Goal: Task Accomplishment & Management: Complete application form

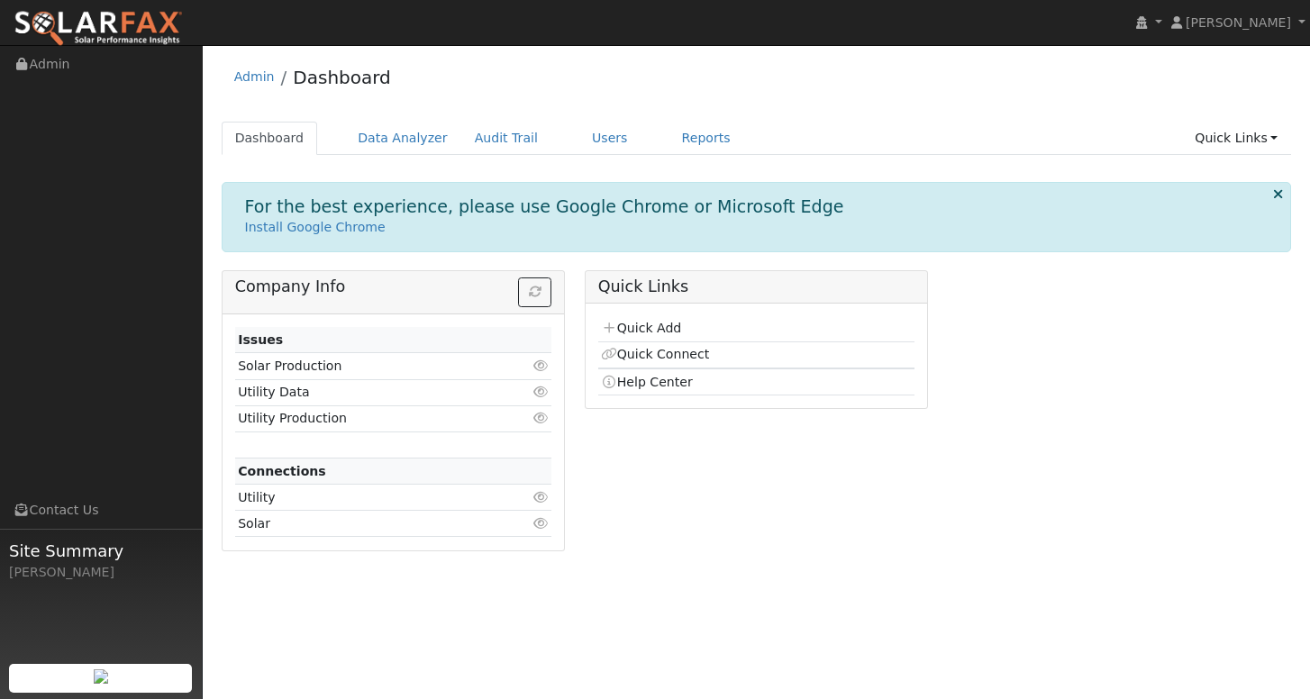
click at [589, 143] on link "Users" at bounding box center [609, 138] width 63 height 33
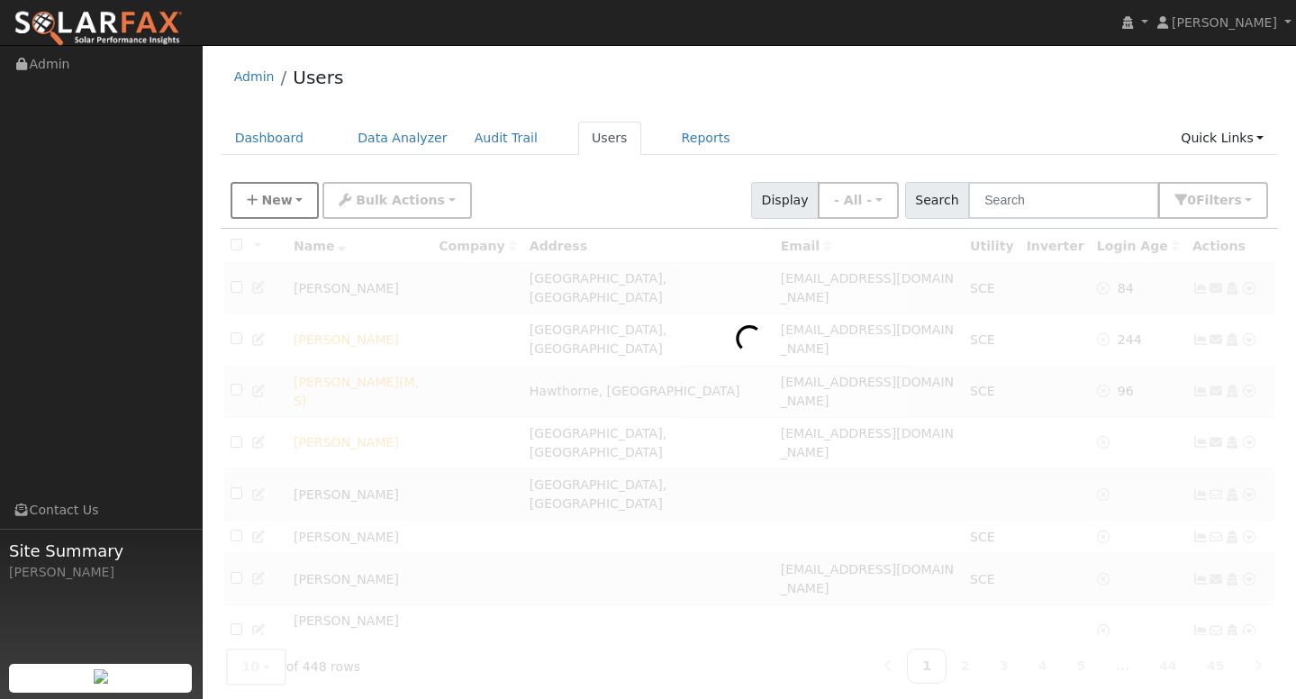
click at [286, 205] on span "New" at bounding box center [276, 200] width 31 height 14
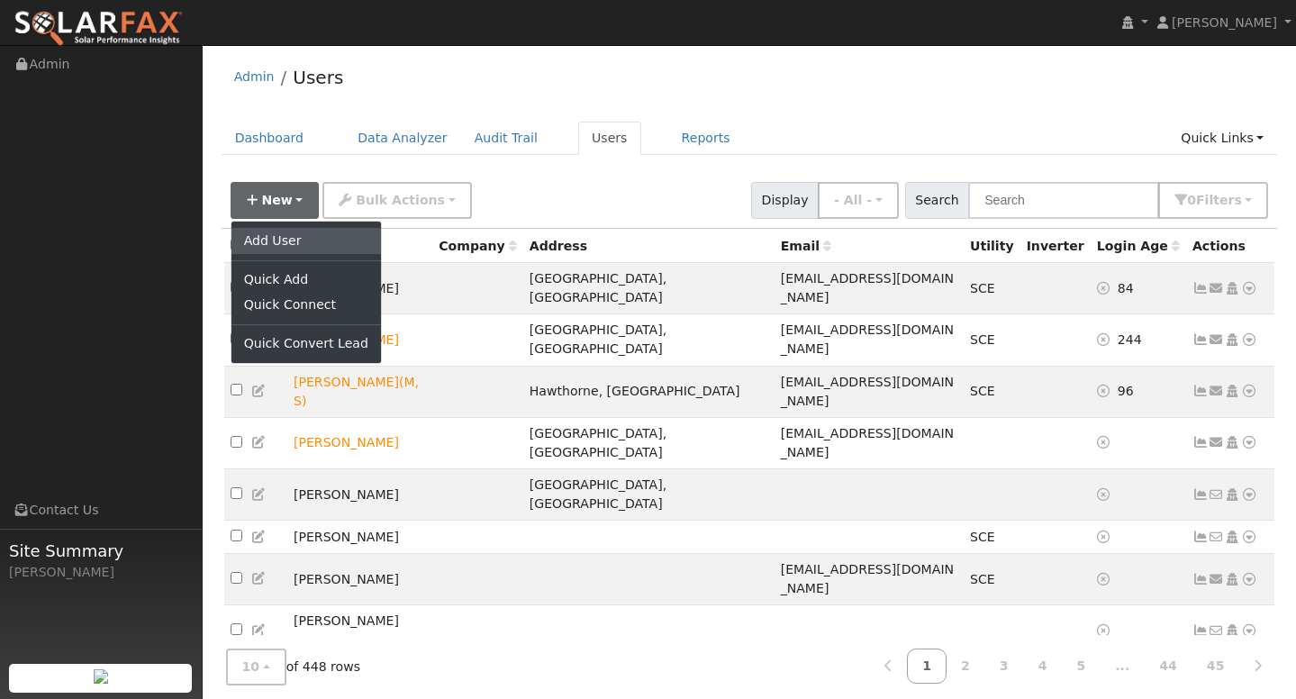
click at [278, 236] on link "Add User" at bounding box center [307, 240] width 150 height 25
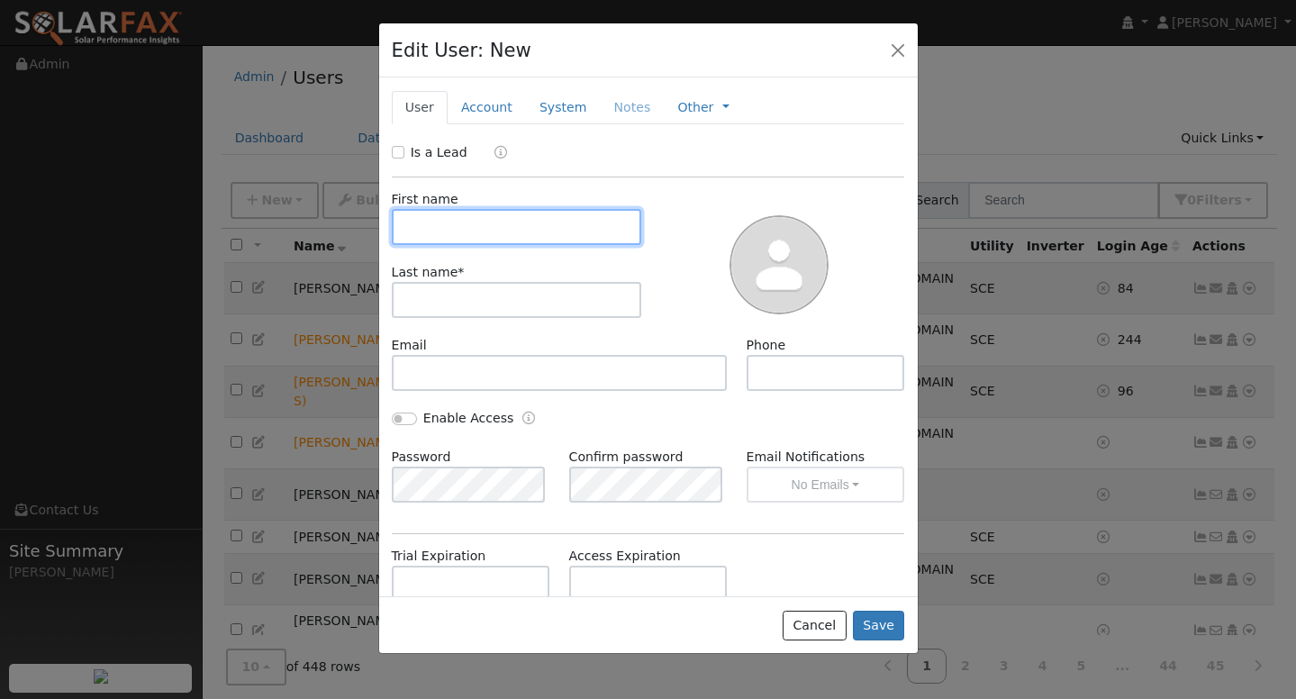
click at [487, 232] on input "text" at bounding box center [517, 227] width 250 height 36
type input "GRACIELA"
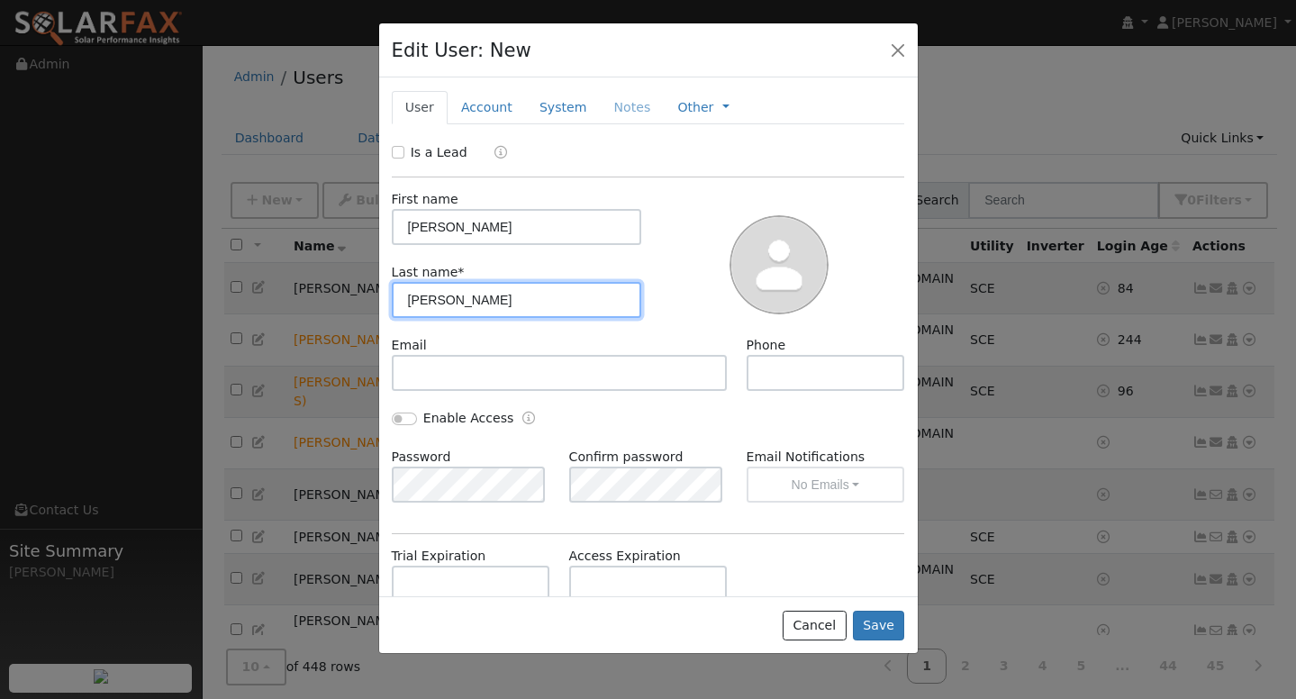
type input "GONZALEZ"
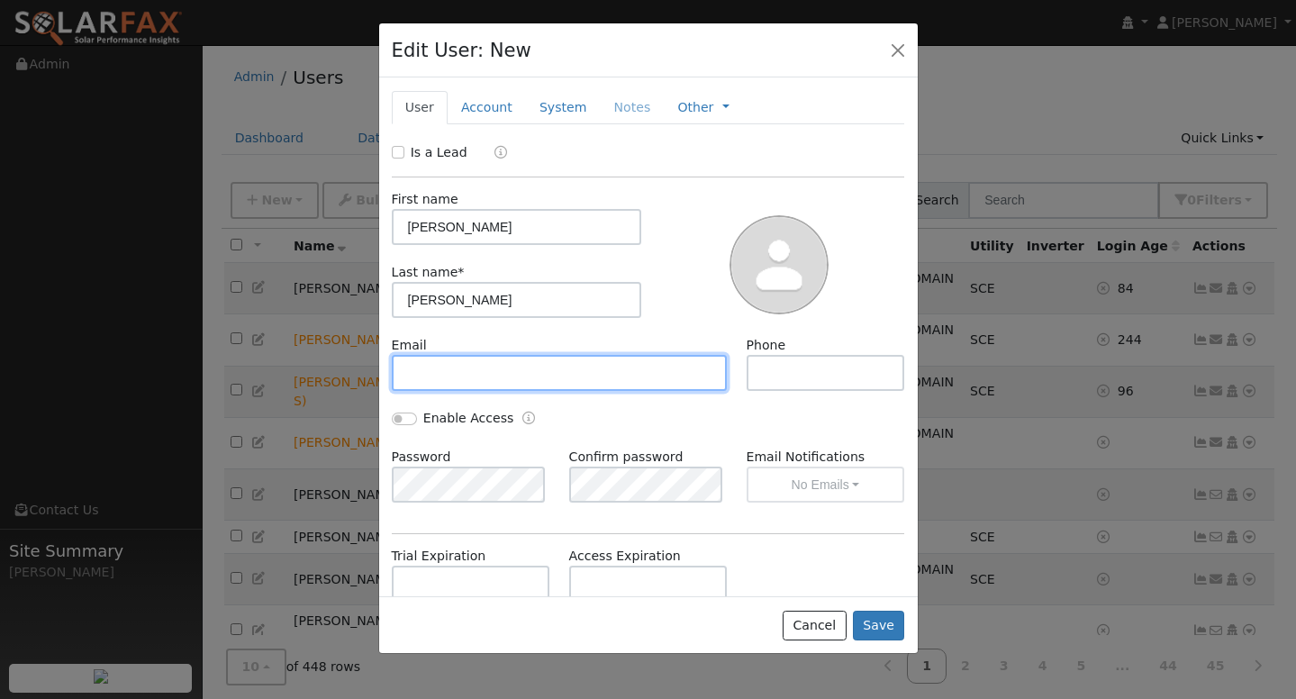
paste input "gg9250977@gmail.com"
type input "gg9250977@gmail.com"
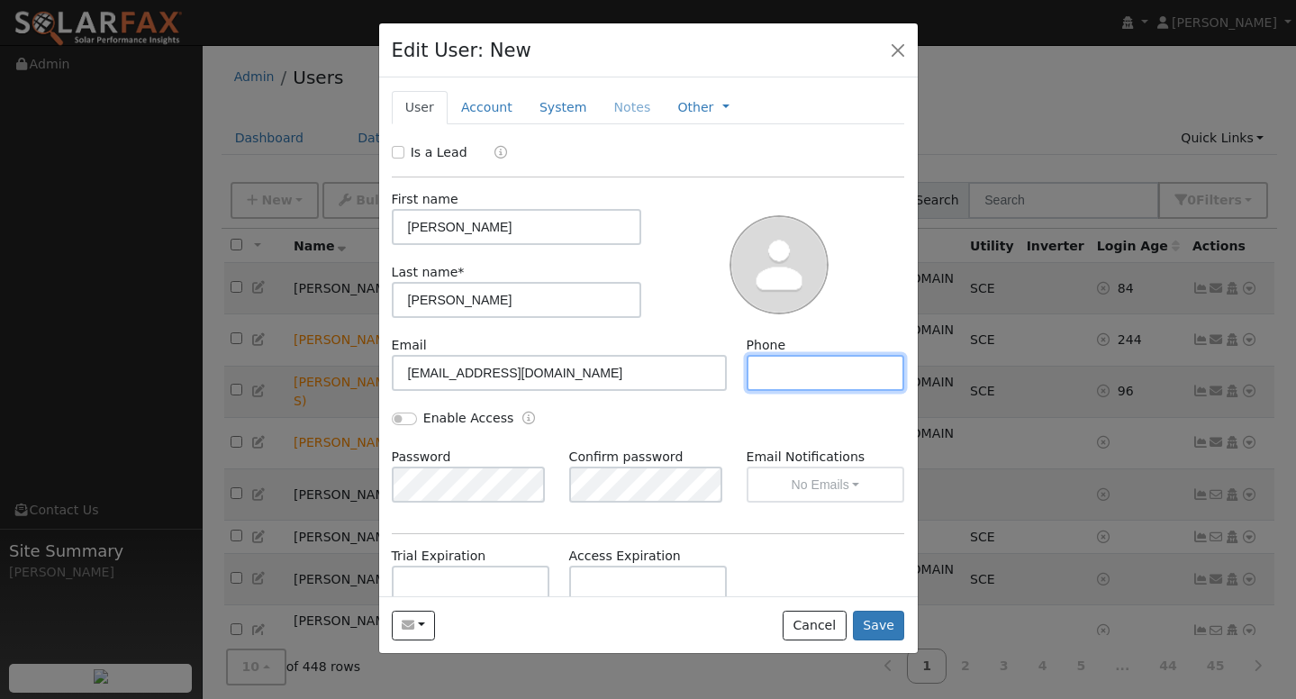
click at [768, 378] on input "text" at bounding box center [826, 373] width 159 height 36
paste input "(951) 907-8950"
type input "(951) 907-8950"
click at [877, 622] on button "Save" at bounding box center [879, 626] width 52 height 31
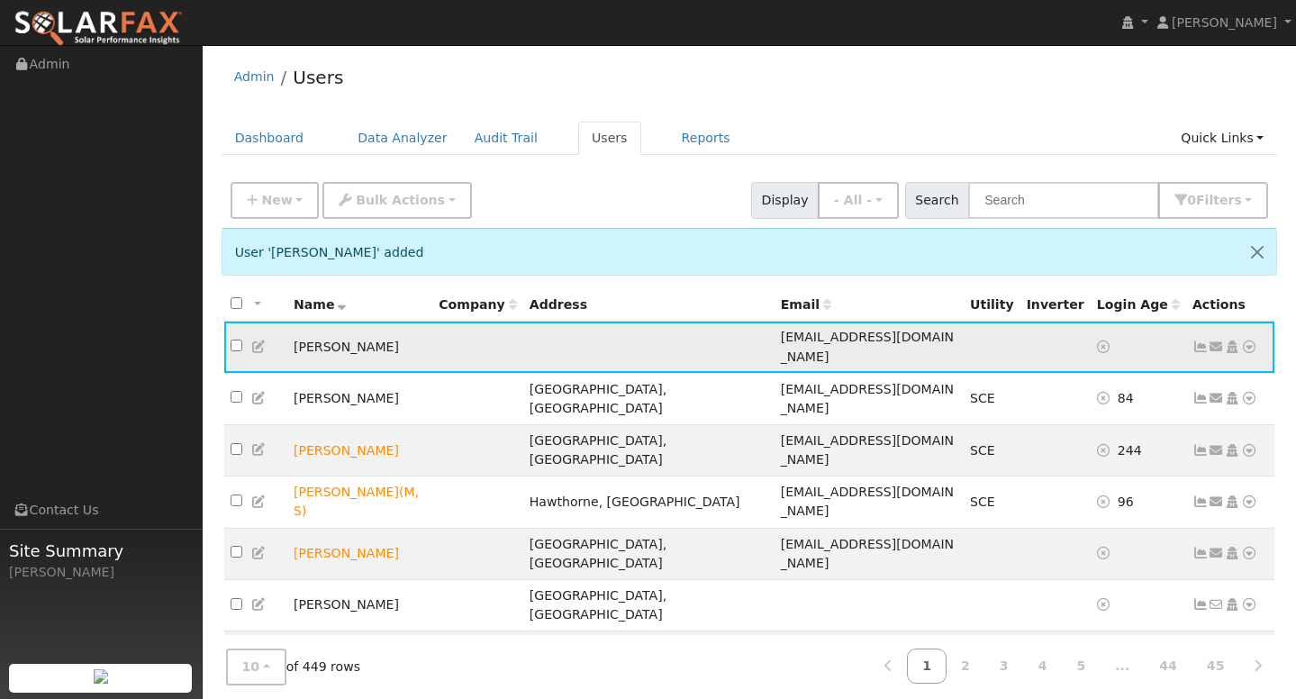
click at [1253, 341] on icon at bounding box center [1249, 347] width 16 height 13
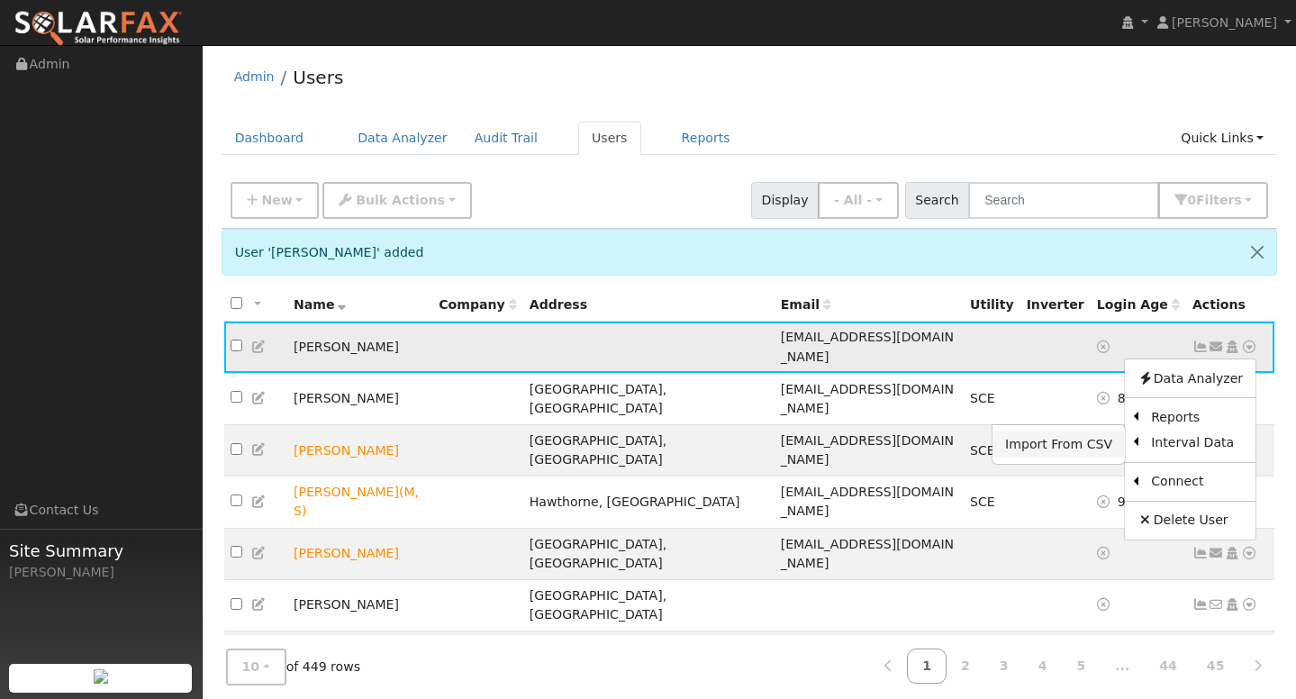
click at [1111, 436] on link "Import From CSV" at bounding box center [1059, 444] width 132 height 25
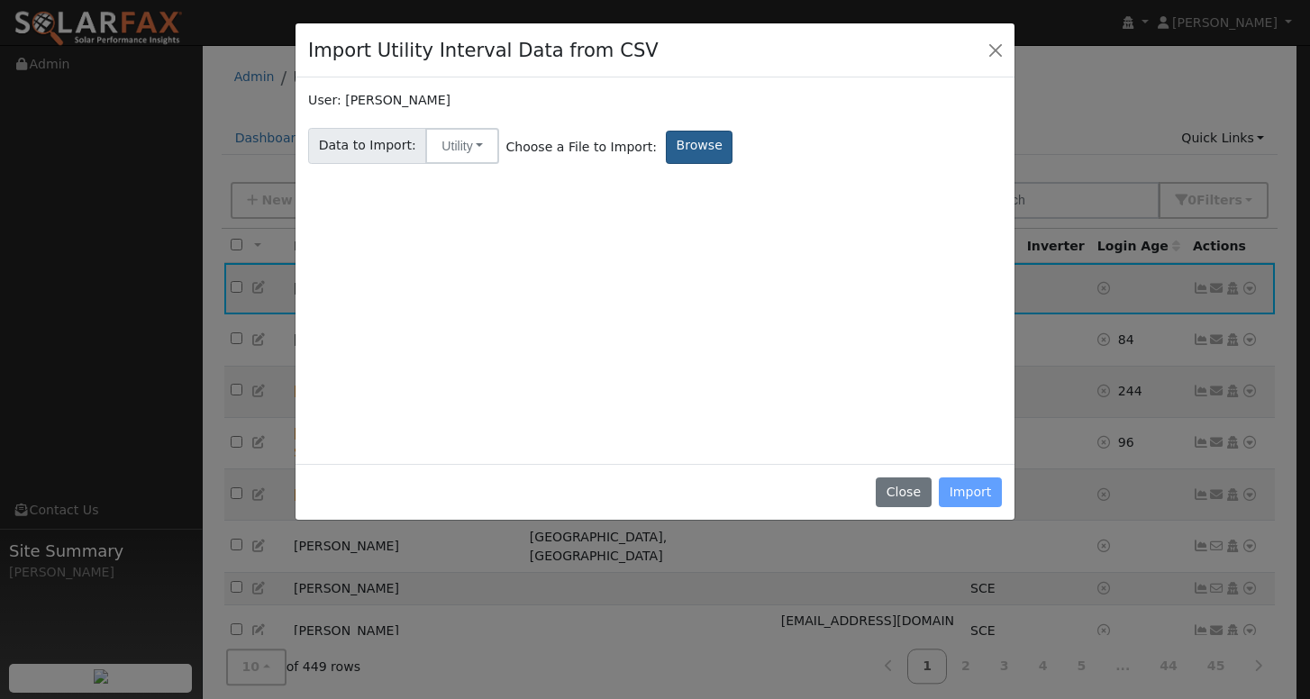
click at [682, 150] on label "Browse" at bounding box center [699, 147] width 67 height 33
click at [0, 0] on input "Browse" at bounding box center [0, 0] width 0 height 0
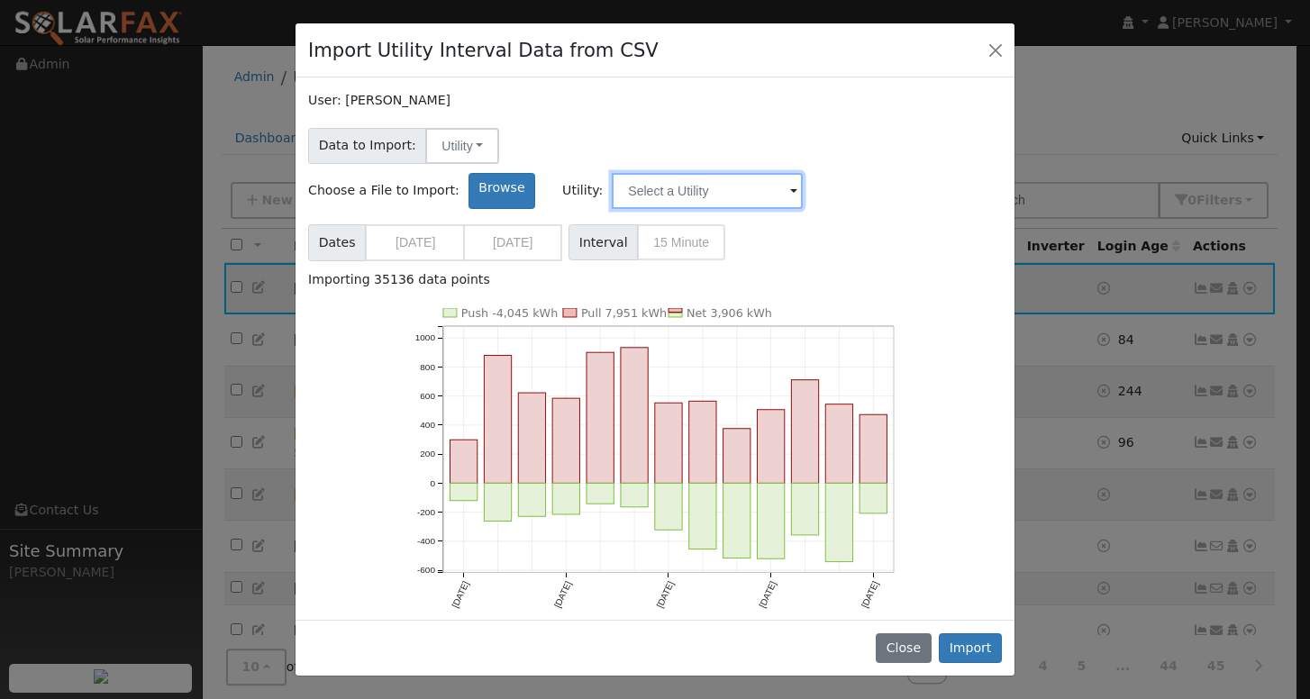
click at [803, 173] on input "text" at bounding box center [707, 191] width 191 height 36
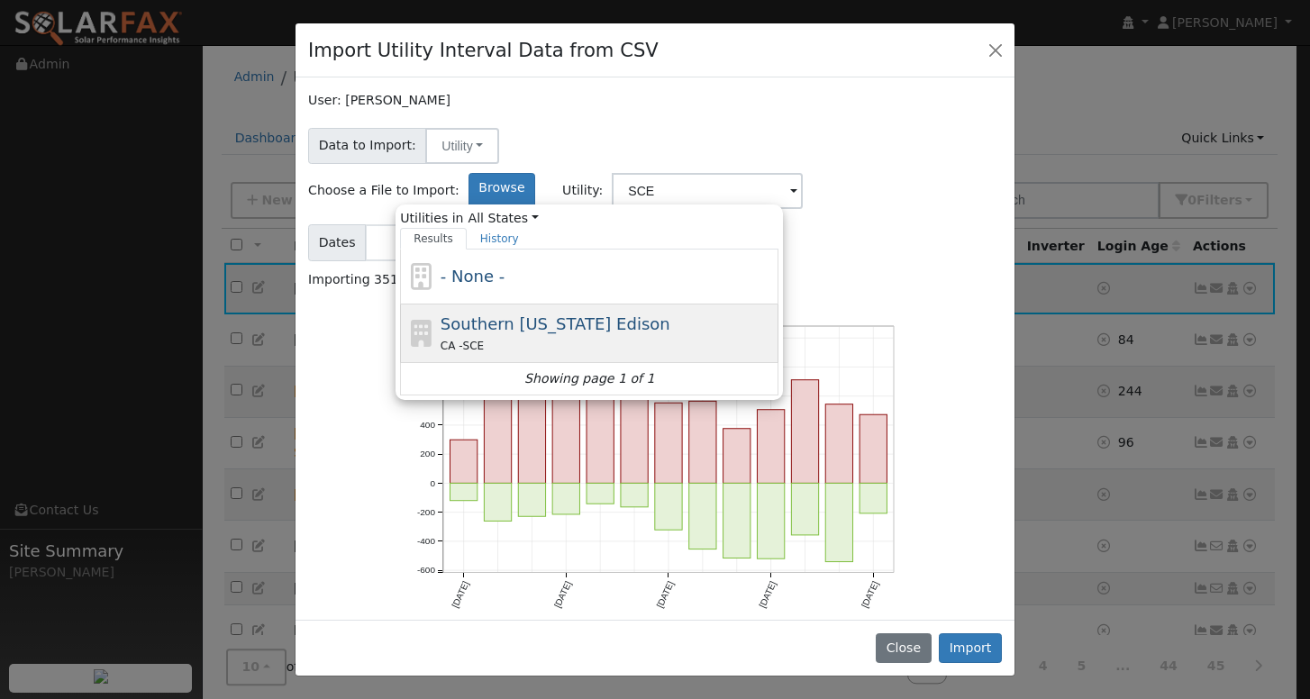
click at [670, 314] on span "Southern California Edison" at bounding box center [556, 323] width 230 height 19
type input "Southern California Edison"
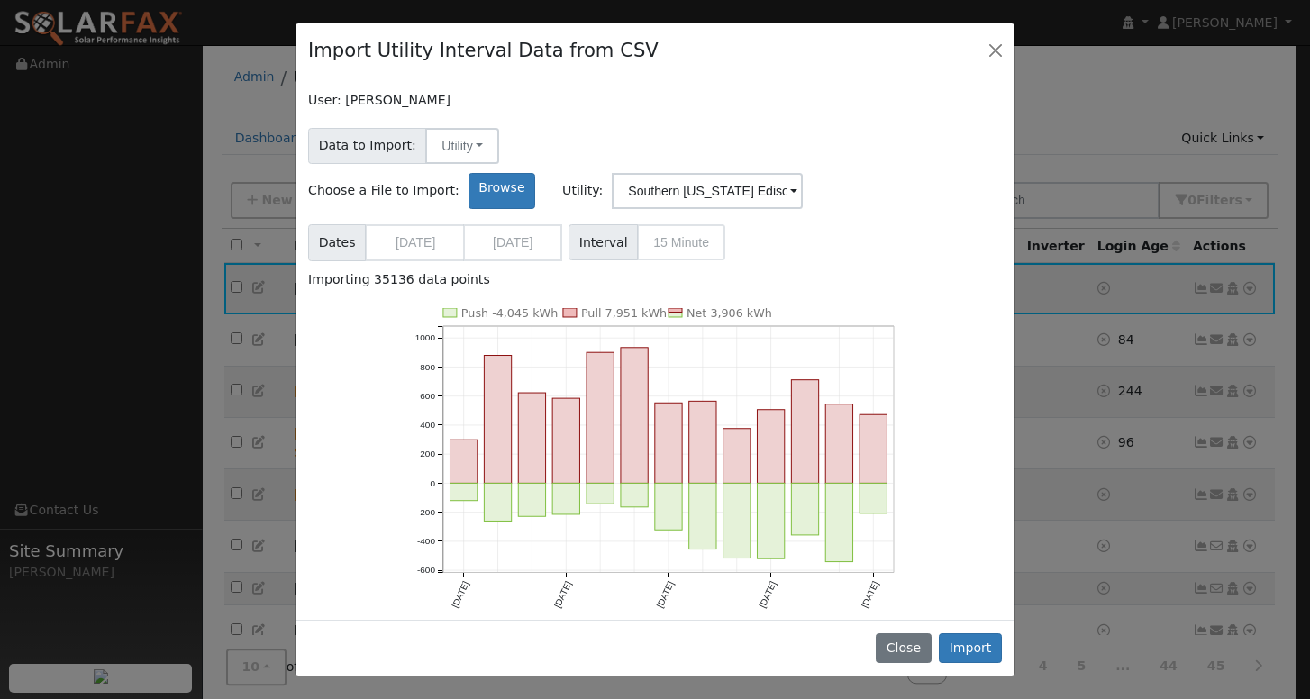
scroll to position [23, 0]
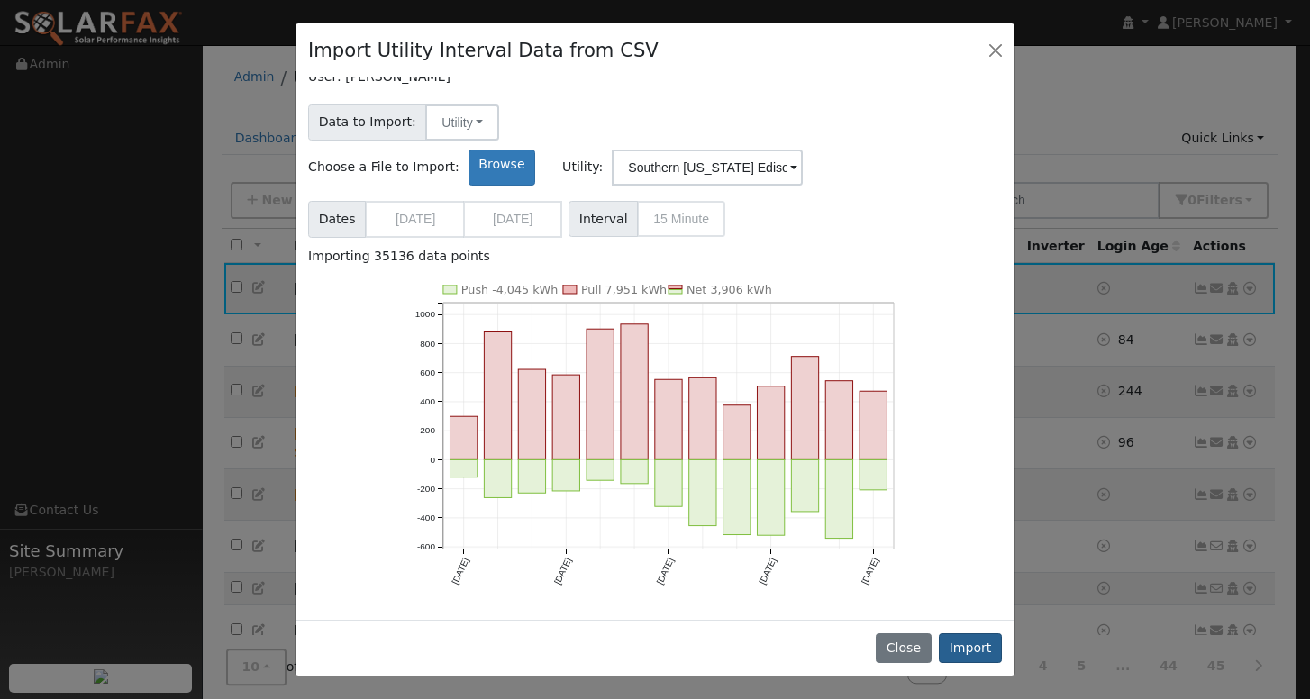
click at [975, 653] on button "Import" at bounding box center [970, 648] width 63 height 31
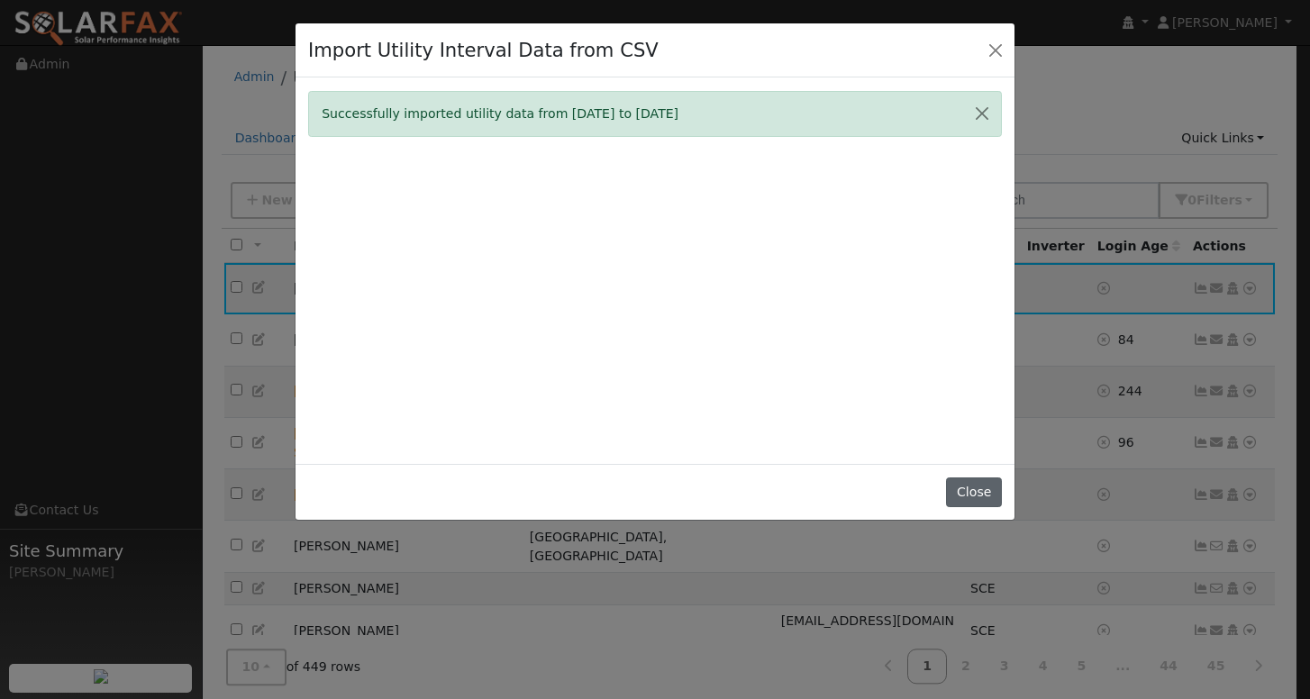
click at [973, 507] on button "Close" at bounding box center [973, 492] width 55 height 31
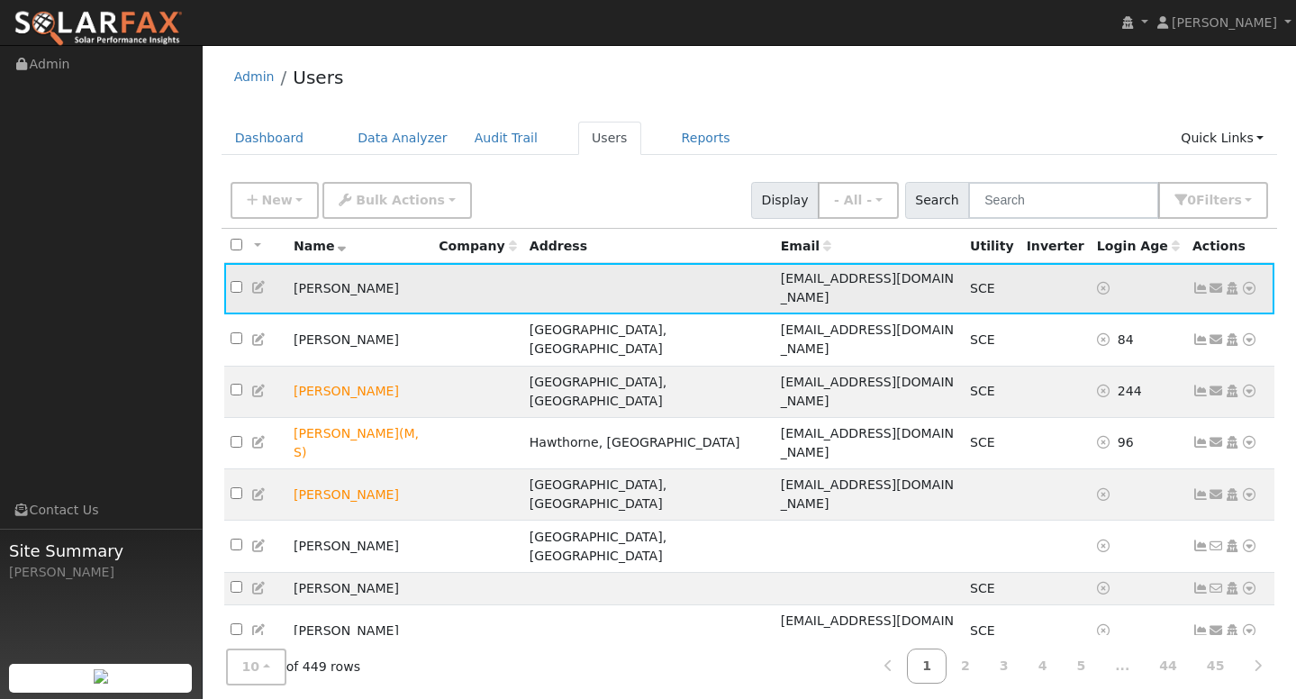
click at [1194, 282] on icon at bounding box center [1201, 288] width 16 height 13
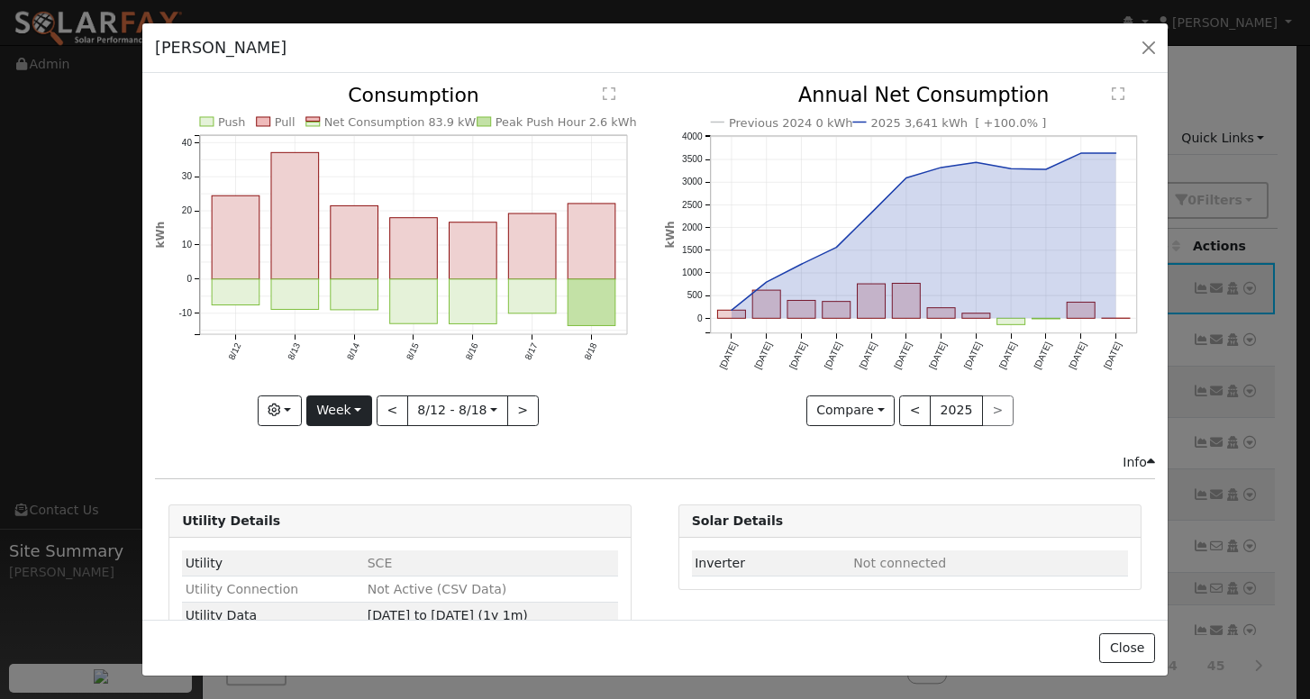
click at [347, 405] on button "Week" at bounding box center [339, 410] width 66 height 31
click at [357, 516] on link "Year" at bounding box center [369, 523] width 125 height 25
type input "2024-08-01"
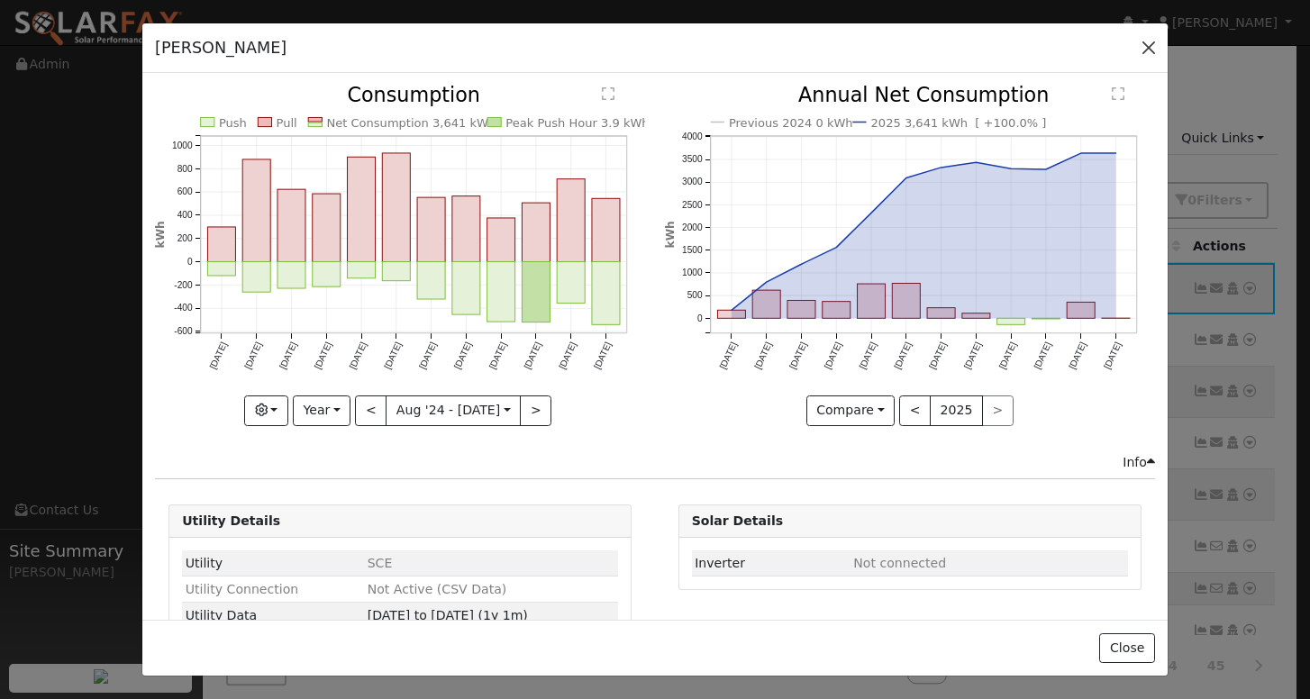
click at [1152, 49] on button "button" at bounding box center [1148, 47] width 25 height 25
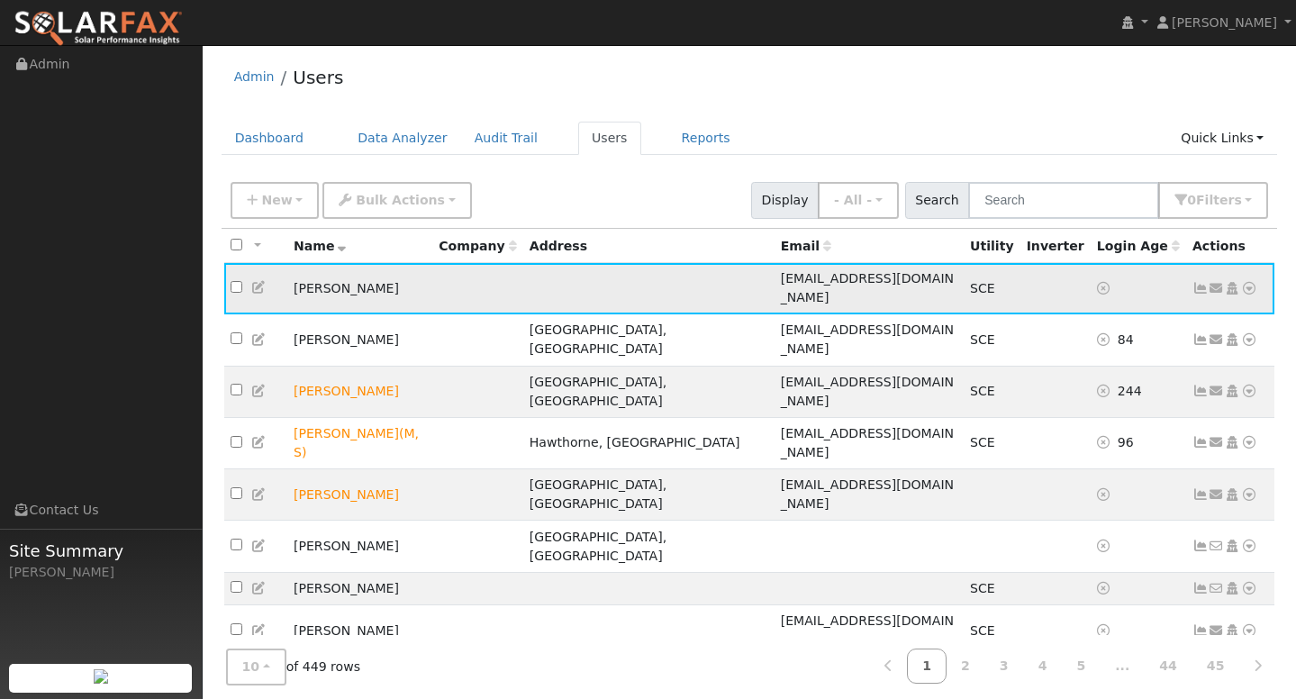
click at [1201, 282] on icon at bounding box center [1201, 288] width 16 height 13
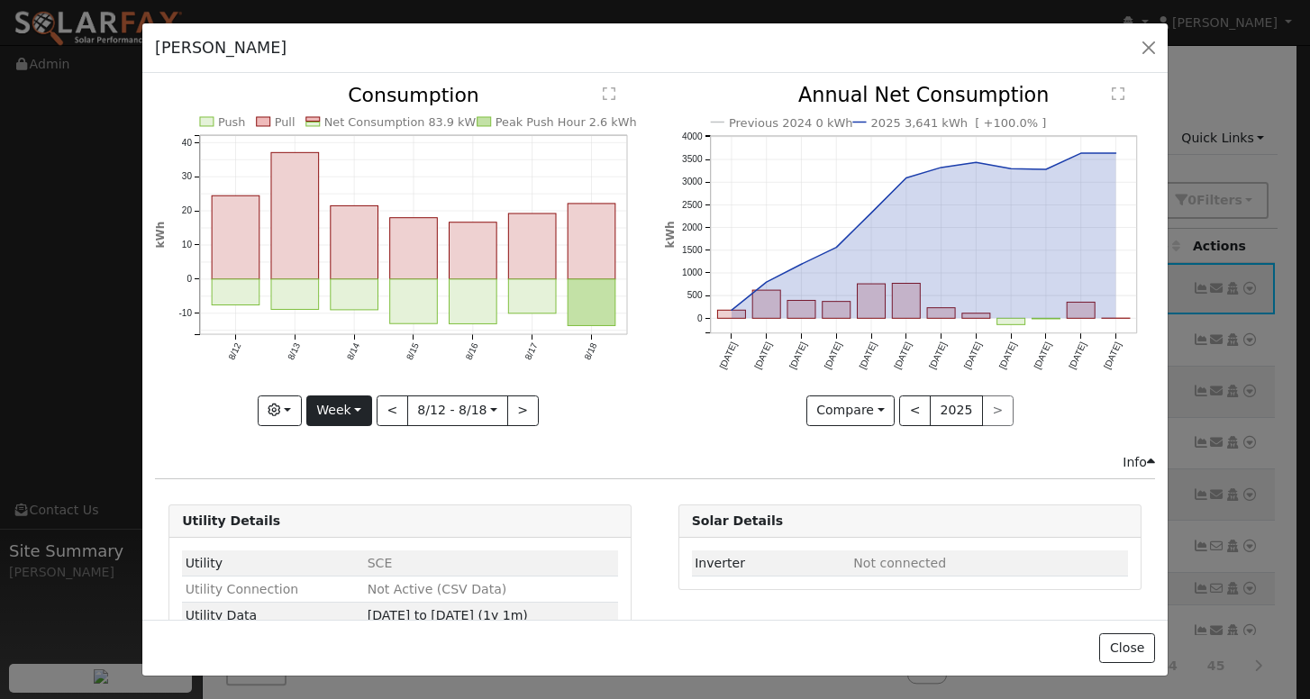
click at [346, 411] on button "Week" at bounding box center [339, 410] width 66 height 31
click at [348, 523] on link "Year" at bounding box center [369, 523] width 125 height 25
type input "2024-08-01"
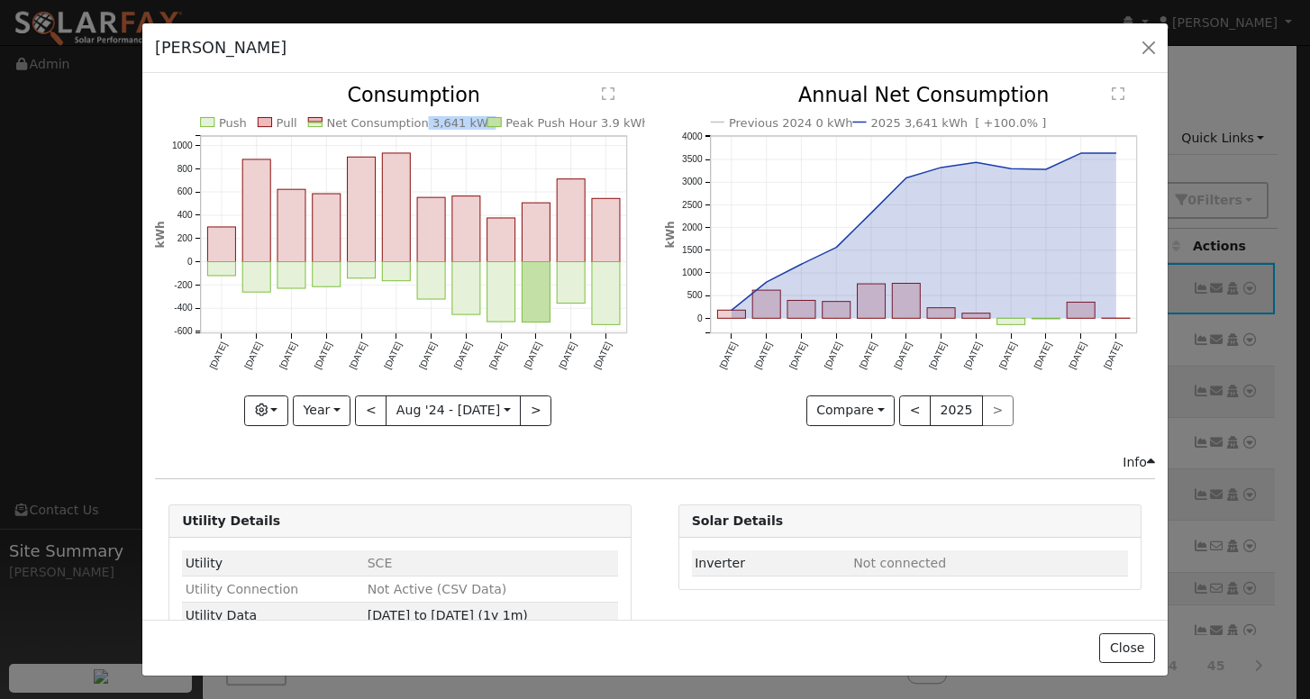
copy text "3,641 kWh"
drag, startPoint x: 414, startPoint y: 120, endPoint x: 470, endPoint y: 128, distance: 57.3
click at [470, 128] on text "Net Consumption 3,641 kWh" at bounding box center [411, 123] width 169 height 14
